Goal: Use online tool/utility: Utilize a website feature to perform a specific function

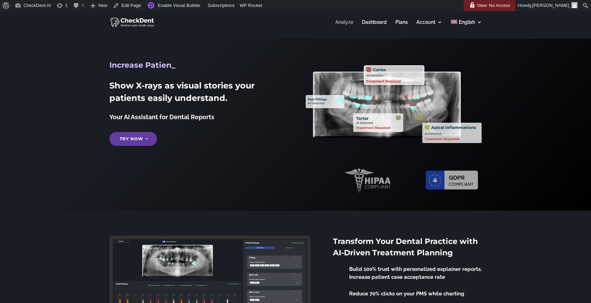
click at [343, 23] on link "Analyze" at bounding box center [345, 26] width 18 height 13
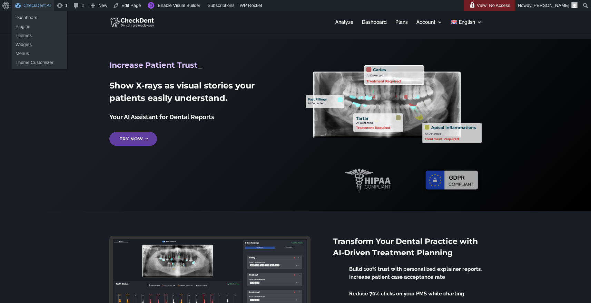
click at [37, 6] on link "CheckDent AI" at bounding box center [33, 5] width 42 height 11
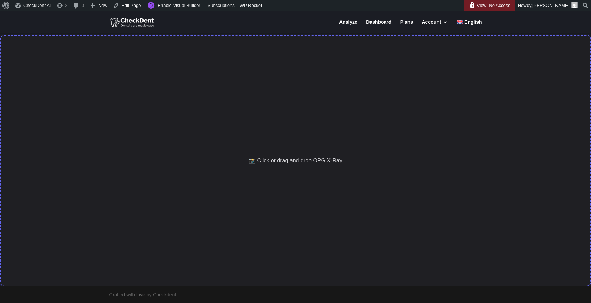
click at [222, 93] on div "📸 Click or drag and drop OPG X-Ray" at bounding box center [295, 160] width 591 height 251
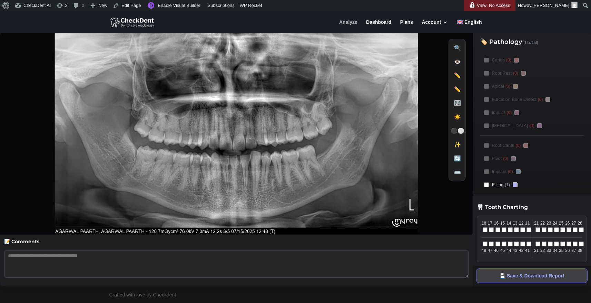
click at [346, 25] on link "Analyze" at bounding box center [348, 26] width 18 height 13
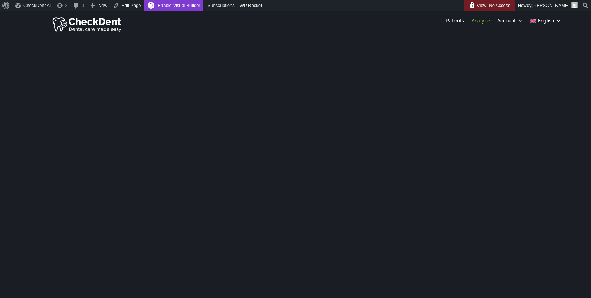
click at [192, 6] on link "Enable Visual Builder" at bounding box center [173, 5] width 59 height 11
